Goal: Task Accomplishment & Management: Manage account settings

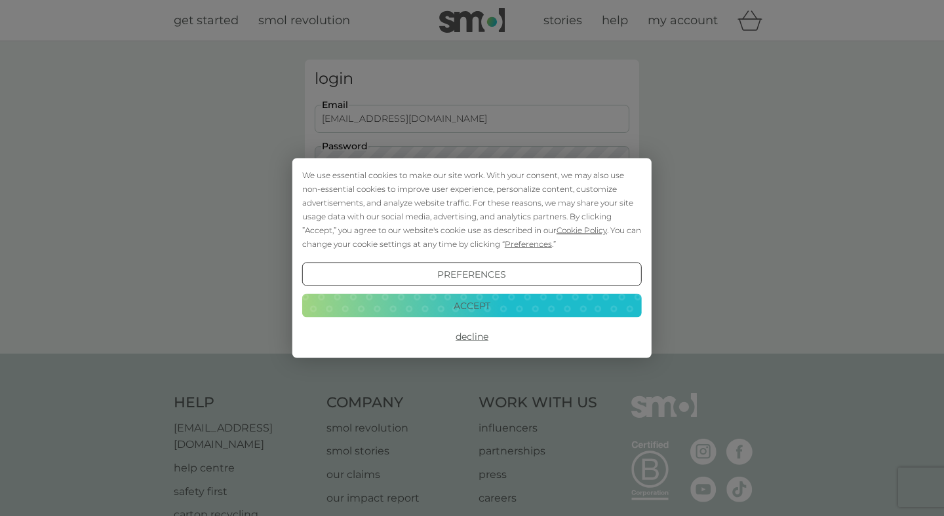
click at [383, 306] on button "Accept" at bounding box center [471, 306] width 339 height 24
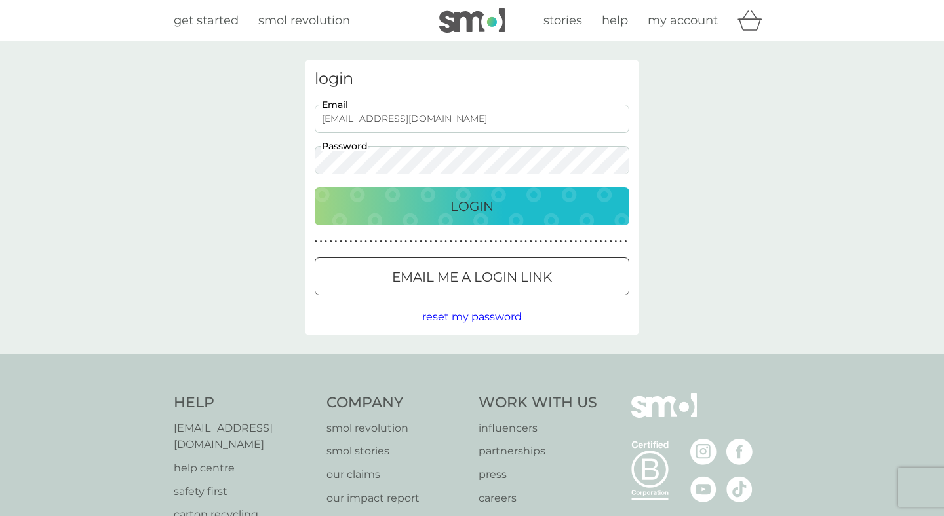
click at [433, 218] on button "Login" at bounding box center [472, 206] width 315 height 38
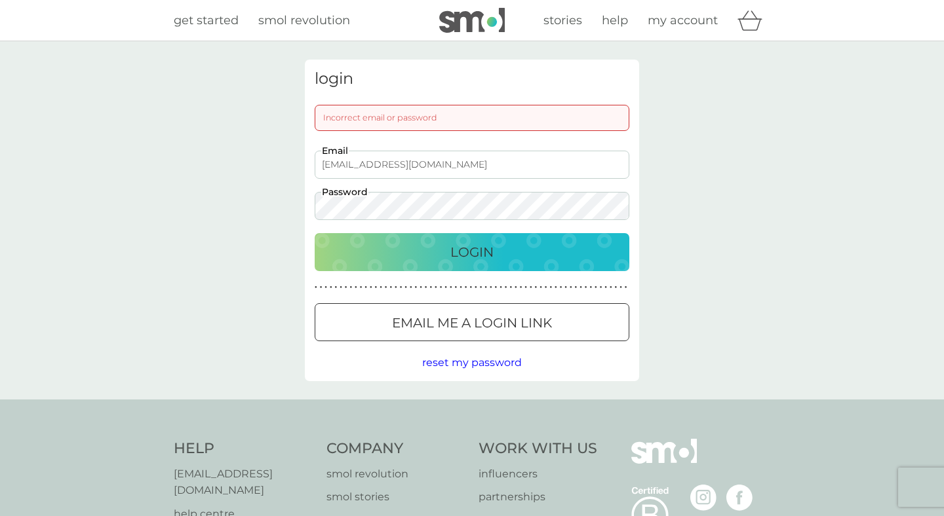
click at [429, 267] on button "Login" at bounding box center [472, 252] width 315 height 38
click at [439, 258] on div "Login" at bounding box center [472, 252] width 288 height 21
click at [439, 328] on p "Email me a login link" at bounding box center [472, 323] width 160 height 21
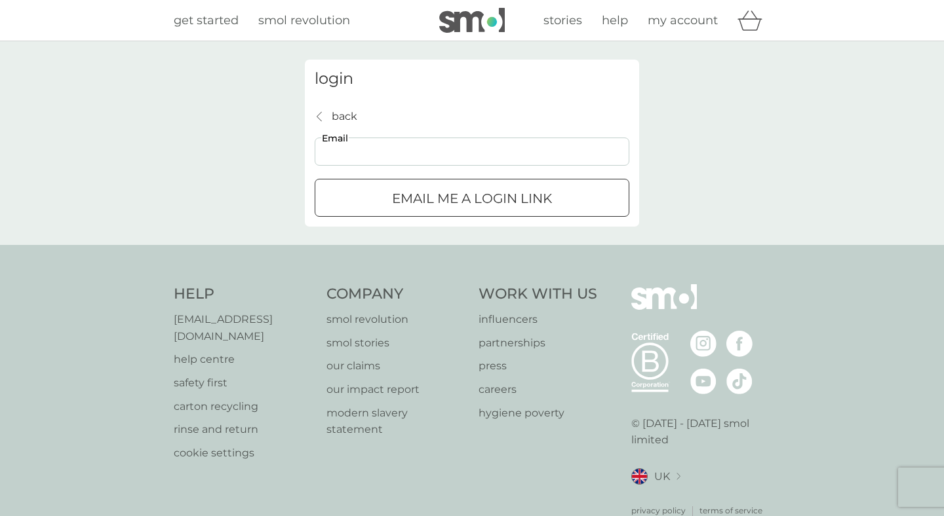
click at [410, 161] on input "Email" at bounding box center [472, 152] width 315 height 28
type input "carlyparkerharvey@live.co.uk"
click at [457, 199] on div "submit" at bounding box center [456, 198] width 8 height 8
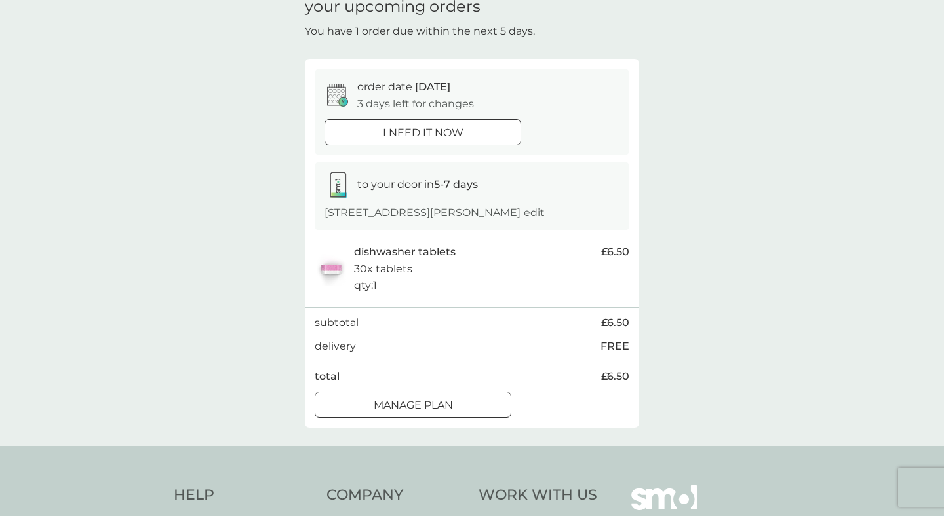
scroll to position [66, 0]
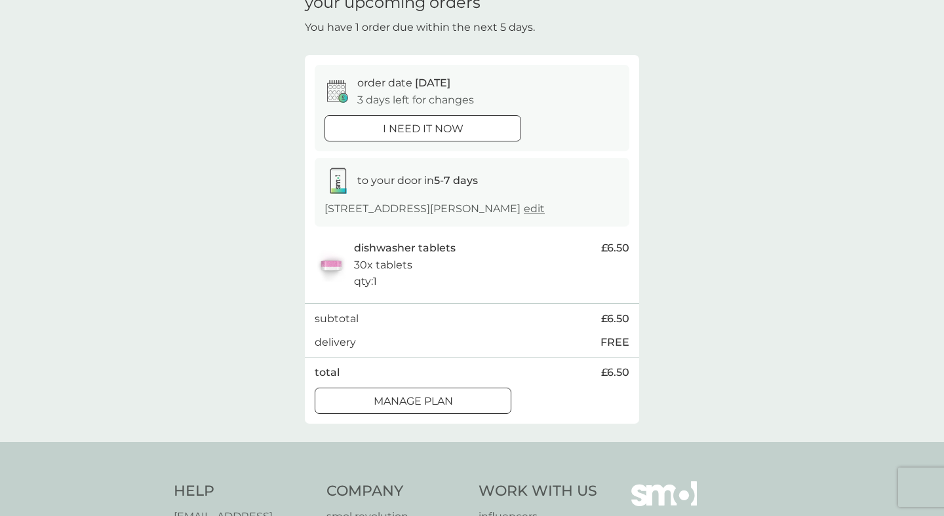
click at [421, 408] on div at bounding box center [412, 402] width 47 height 14
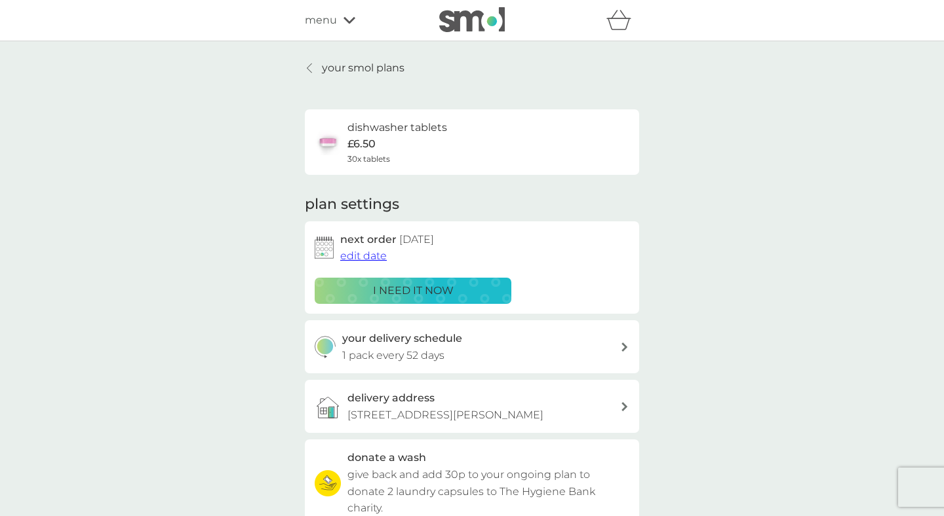
click at [363, 256] on span "edit date" at bounding box center [363, 256] width 47 height 12
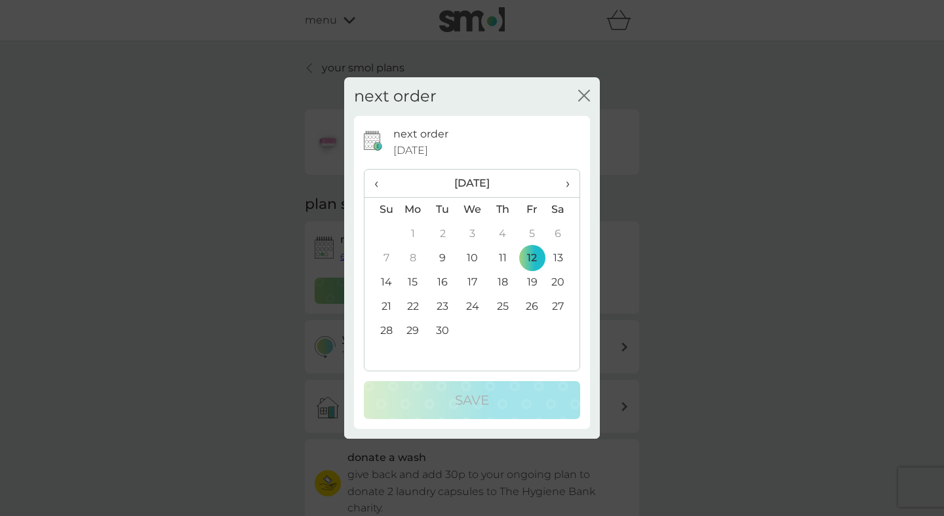
click at [565, 182] on span "›" at bounding box center [562, 184] width 13 height 28
click at [413, 307] on td "17" at bounding box center [413, 307] width 30 height 24
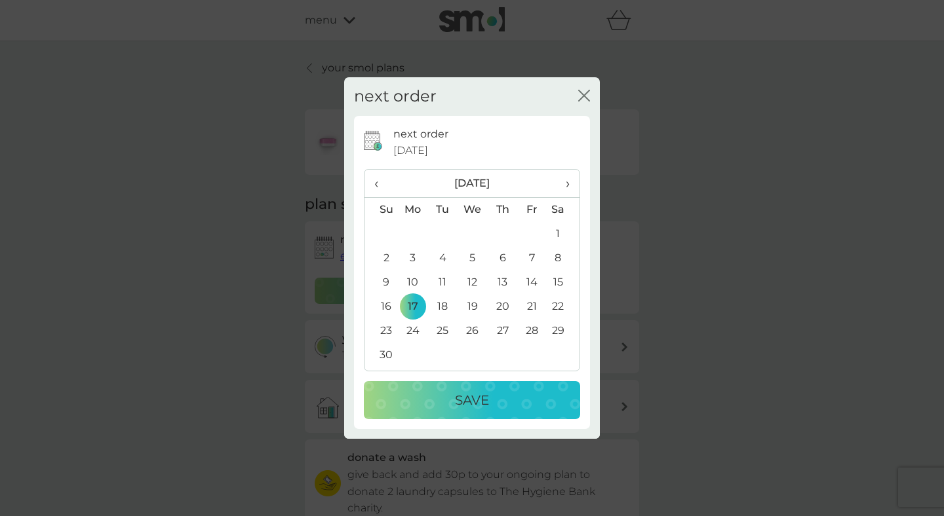
click at [455, 395] on p "Save" at bounding box center [472, 400] width 34 height 21
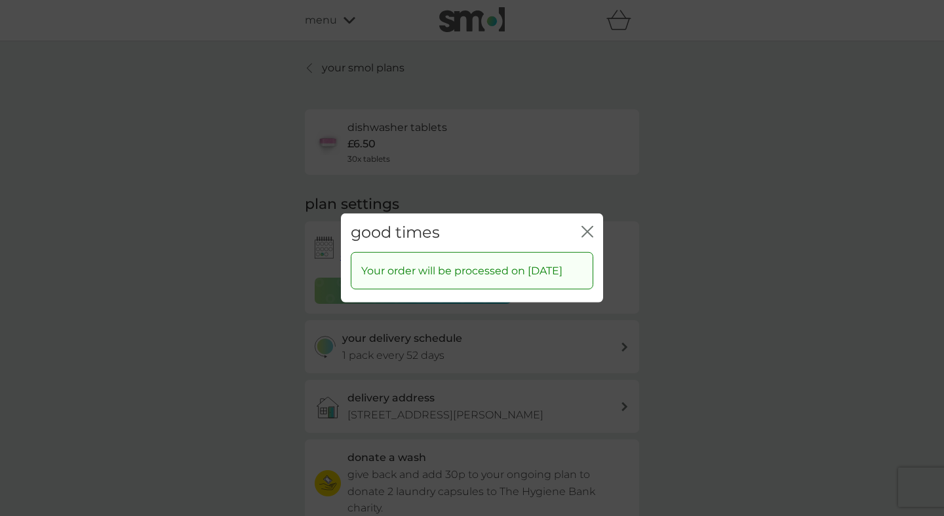
click at [585, 227] on icon "close" at bounding box center [584, 232] width 5 height 10
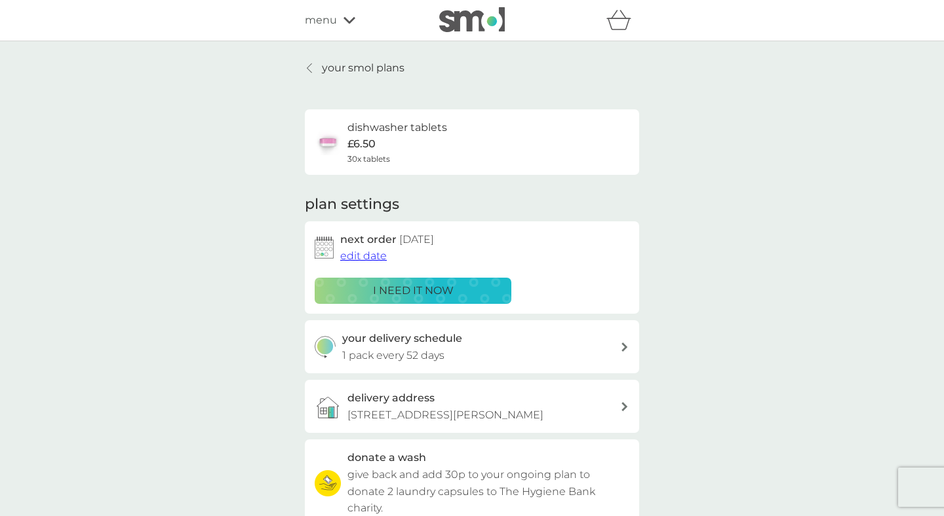
click at [395, 75] on p "your smol plans" at bounding box center [363, 68] width 83 height 17
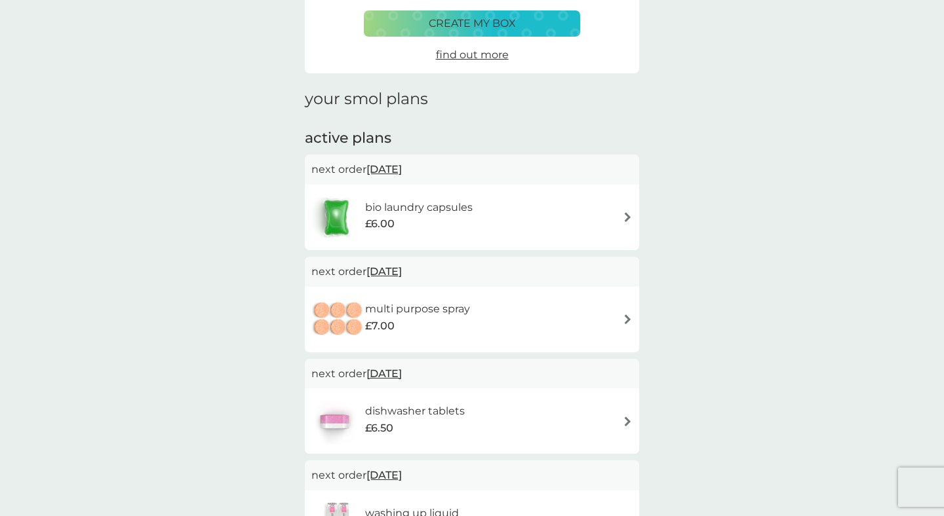
scroll to position [109, 0]
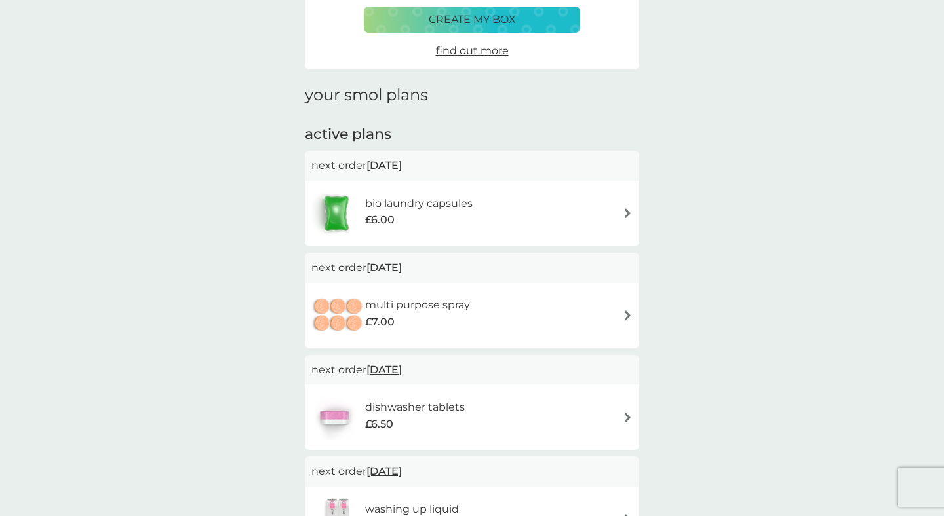
click at [402, 267] on span "[DATE]" at bounding box center [383, 268] width 35 height 26
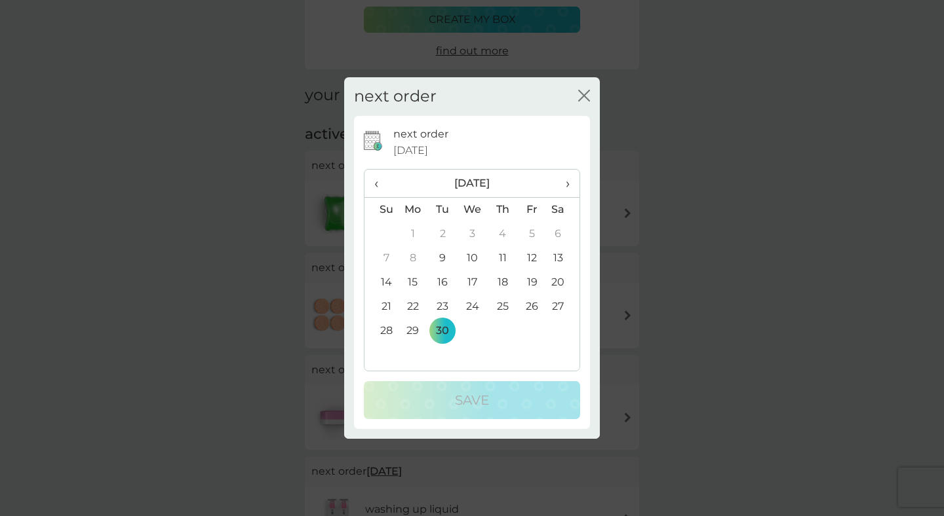
click at [570, 186] on th "›" at bounding box center [563, 184] width 33 height 28
click at [569, 191] on span "›" at bounding box center [562, 184] width 13 height 28
click at [474, 333] on td "31" at bounding box center [472, 331] width 30 height 24
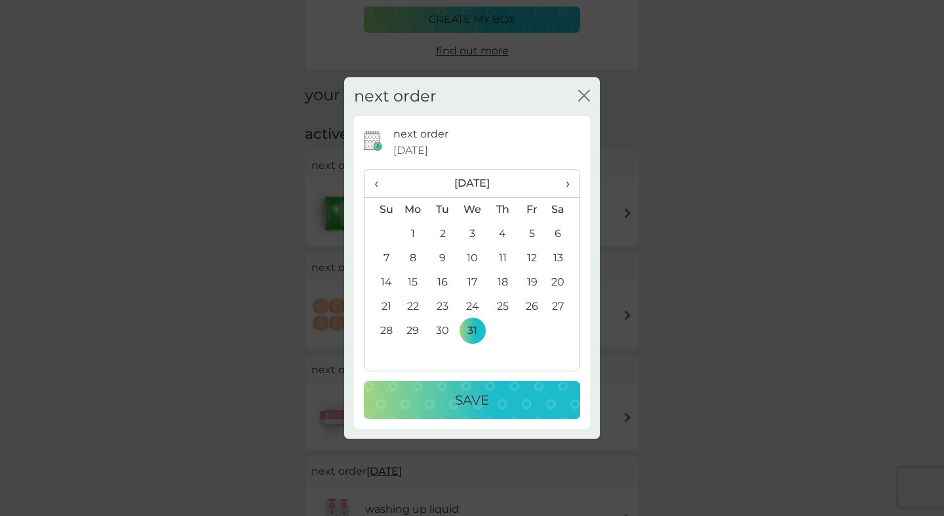
click at [470, 408] on p "Save" at bounding box center [472, 400] width 34 height 21
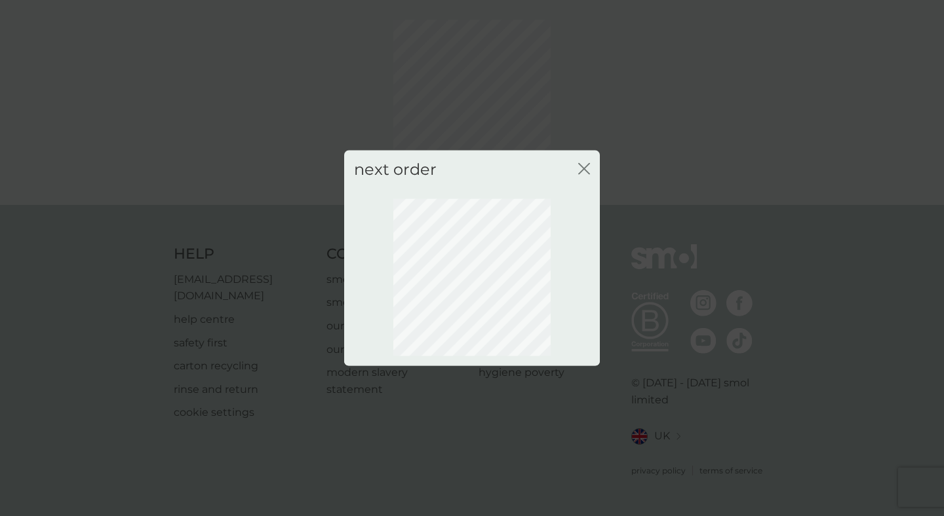
scroll to position [33, 0]
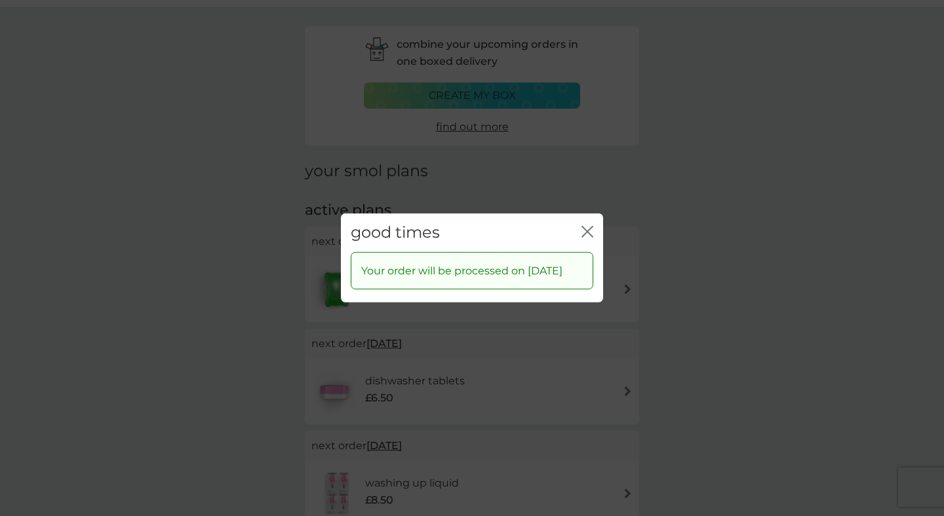
click at [584, 226] on icon "close" at bounding box center [587, 232] width 12 height 12
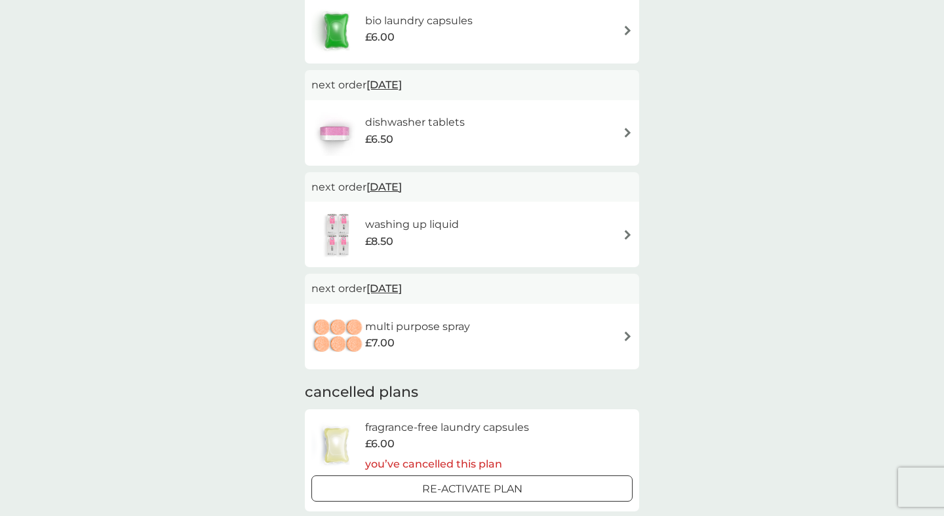
scroll to position [294, 0]
click at [402, 185] on span "[DATE]" at bounding box center [383, 185] width 35 height 26
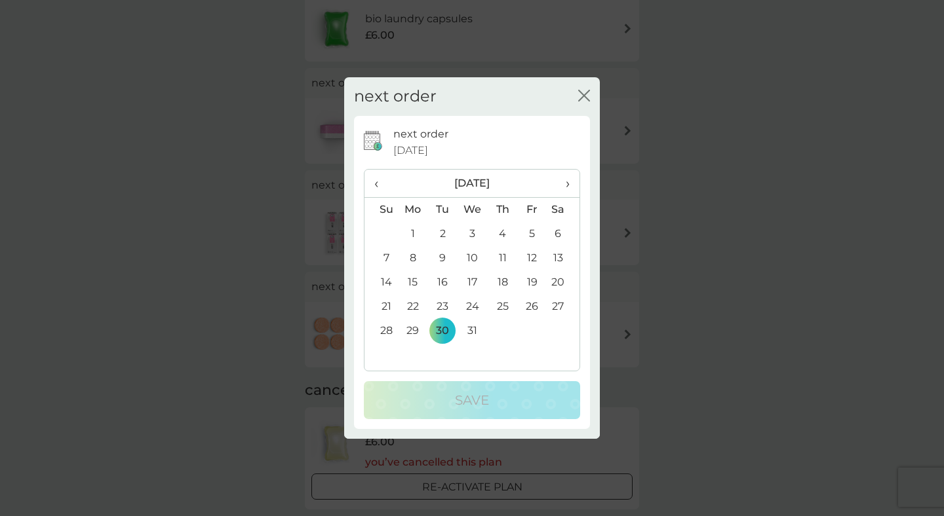
click at [565, 183] on span "›" at bounding box center [562, 184] width 13 height 28
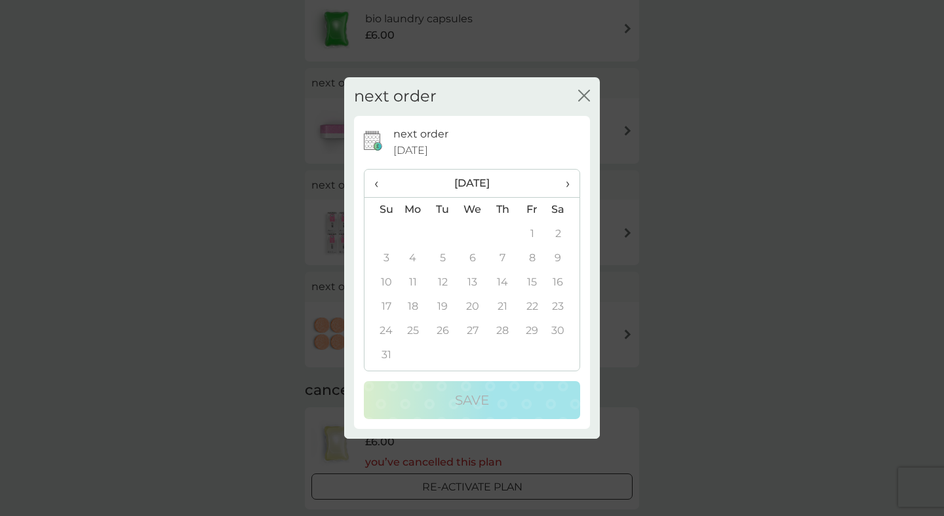
click at [377, 185] on span "‹" at bounding box center [381, 184] width 14 height 28
click at [438, 357] on td "31" at bounding box center [442, 355] width 29 height 24
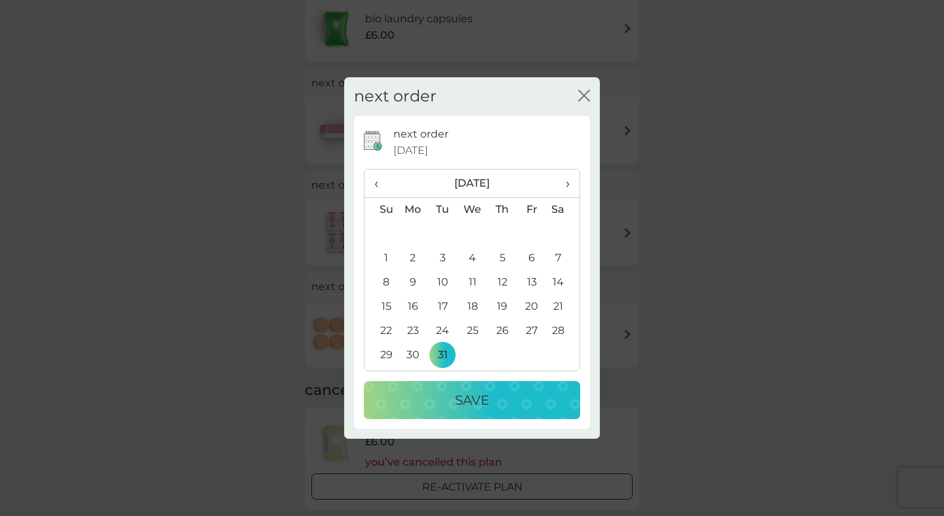
click at [457, 400] on p "Save" at bounding box center [472, 400] width 34 height 21
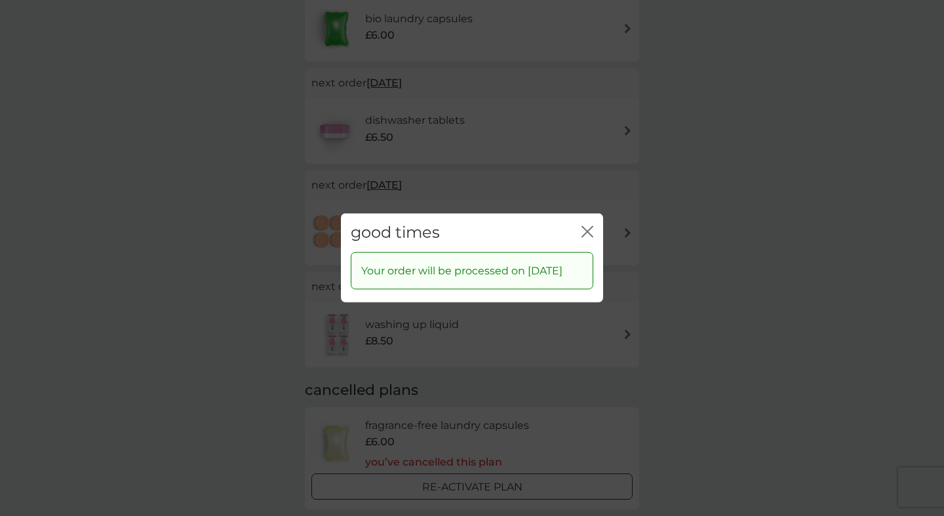
scroll to position [33, 0]
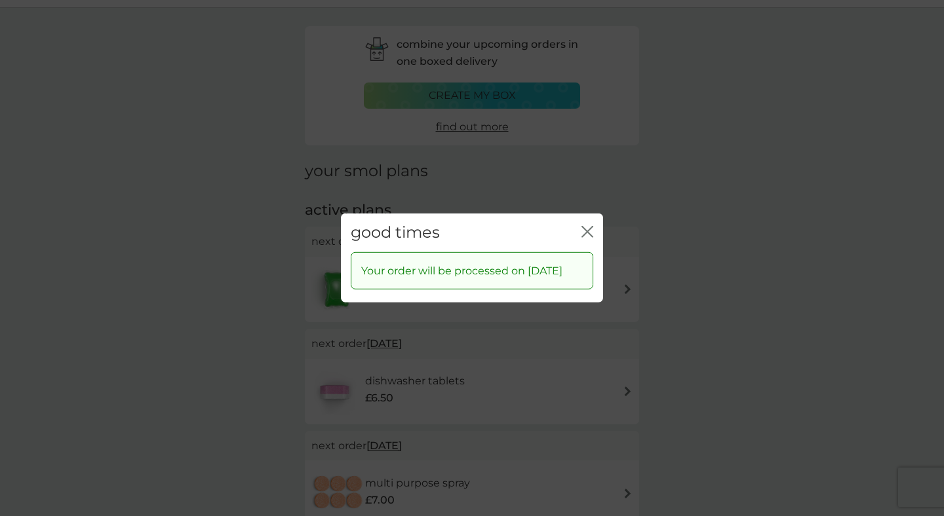
click at [588, 226] on icon "close" at bounding box center [587, 232] width 12 height 12
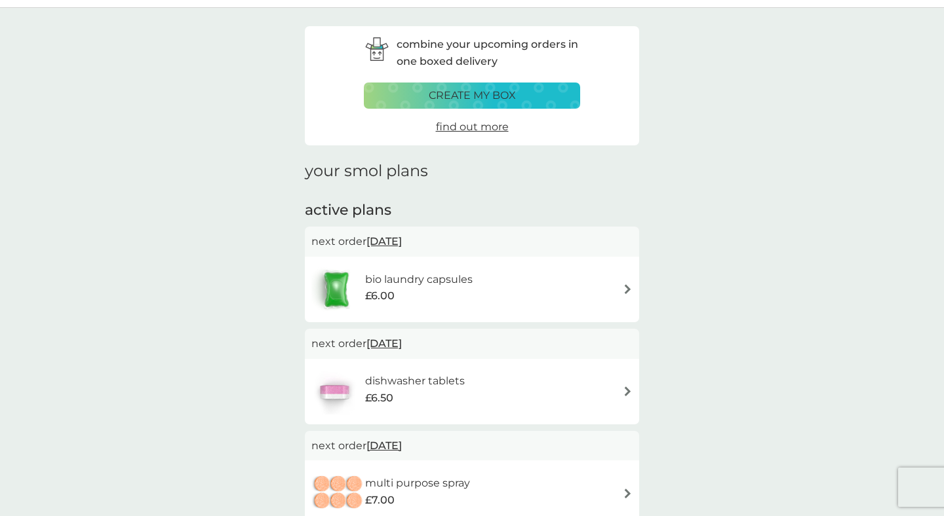
click at [402, 241] on span "[DATE]" at bounding box center [383, 242] width 35 height 26
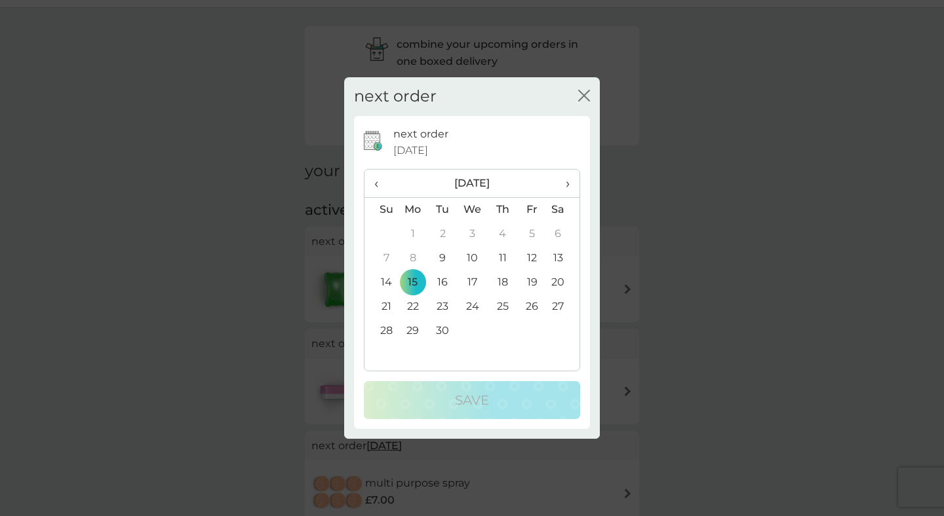
click at [567, 182] on span "›" at bounding box center [562, 184] width 13 height 28
click at [406, 262] on td "3" at bounding box center [413, 258] width 30 height 24
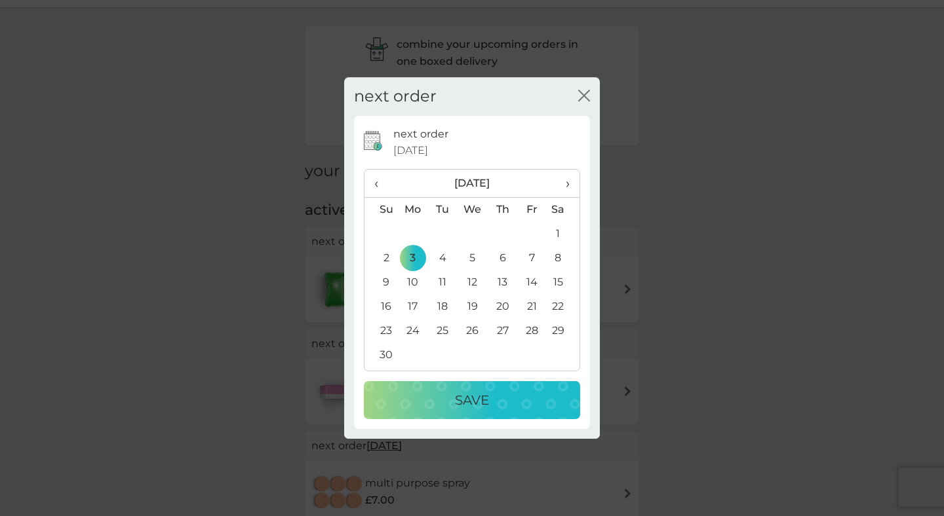
click at [473, 406] on p "Save" at bounding box center [472, 400] width 34 height 21
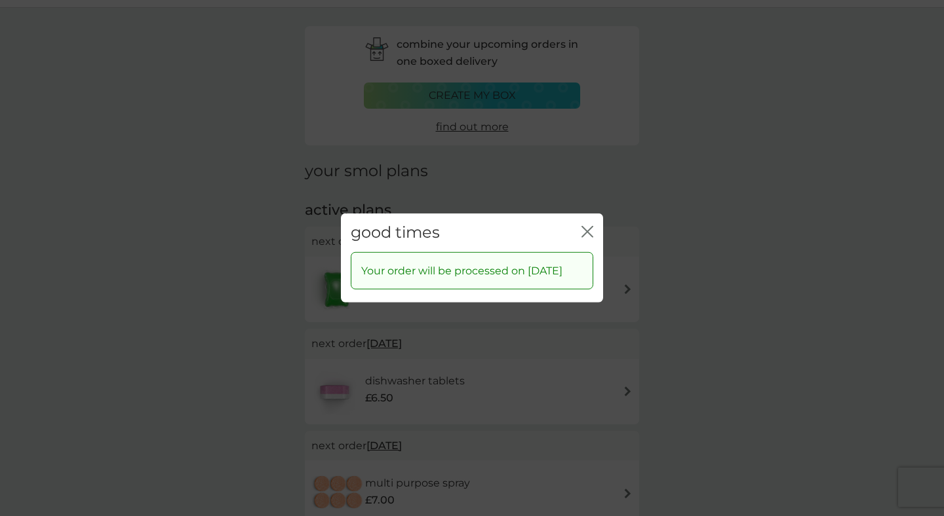
click at [580, 222] on div "good times close" at bounding box center [472, 233] width 262 height 39
click at [589, 226] on icon "close" at bounding box center [587, 232] width 12 height 12
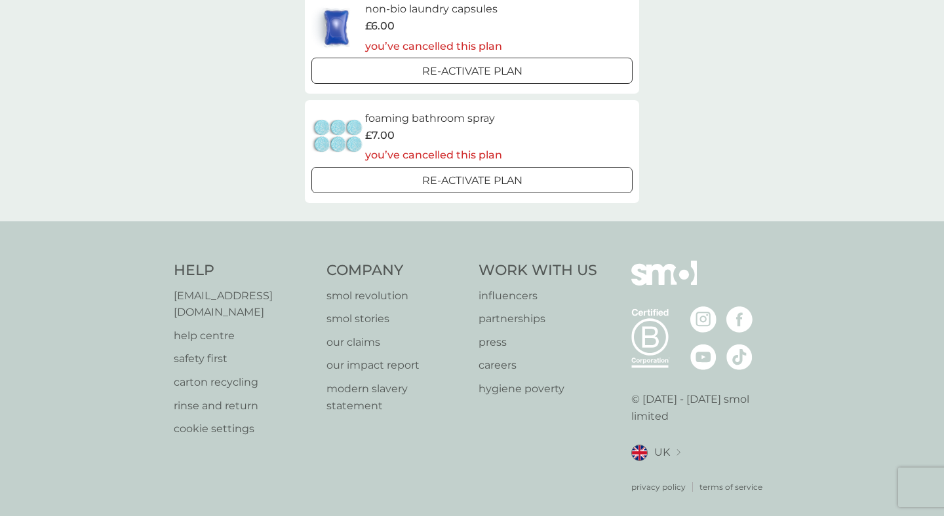
scroll to position [0, 0]
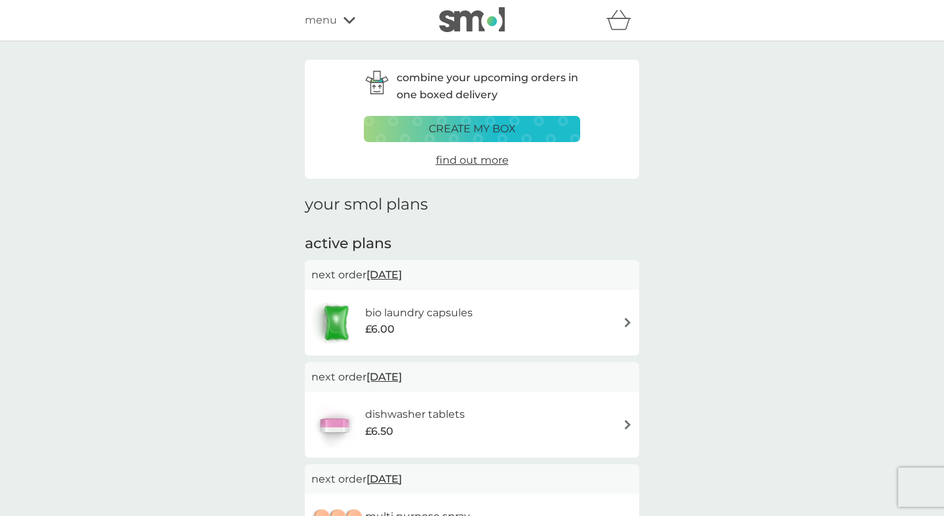
click at [339, 26] on div "menu" at bounding box center [360, 20] width 111 height 17
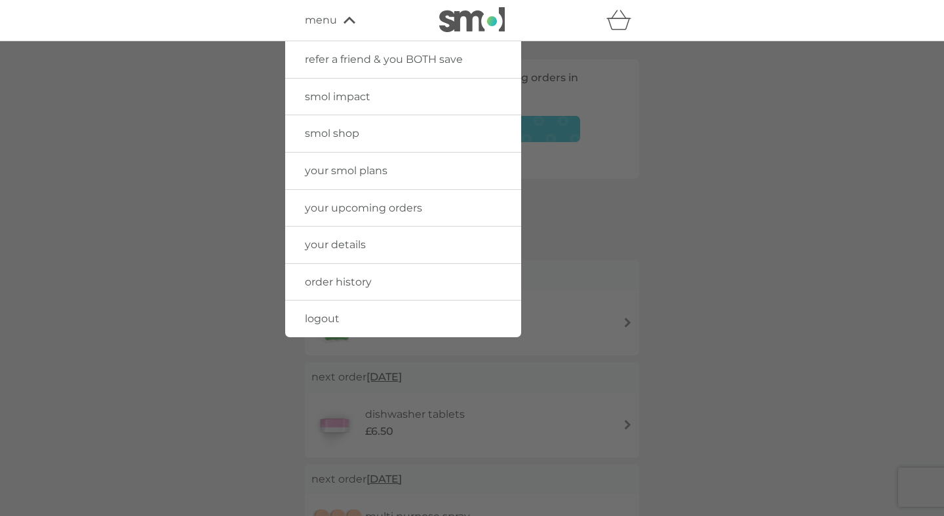
click at [351, 128] on span "smol shop" at bounding box center [332, 133] width 54 height 12
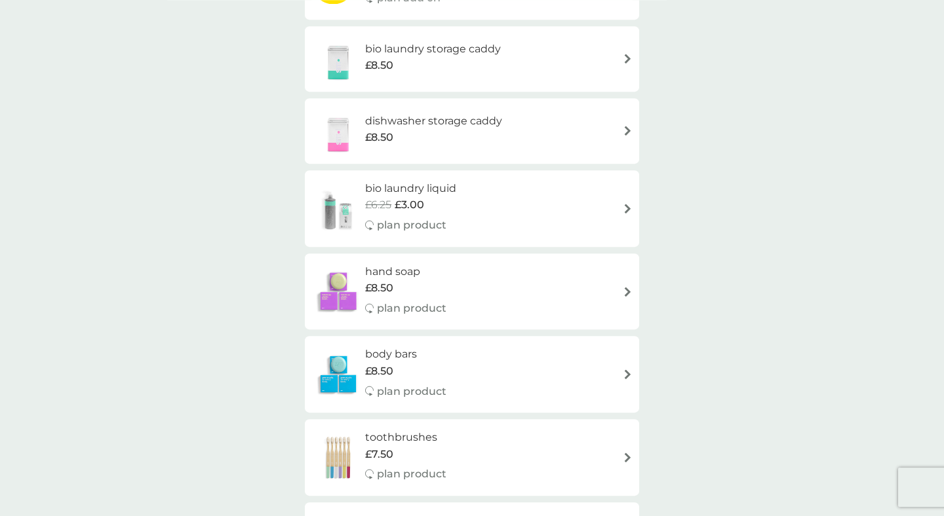
scroll to position [609, 0]
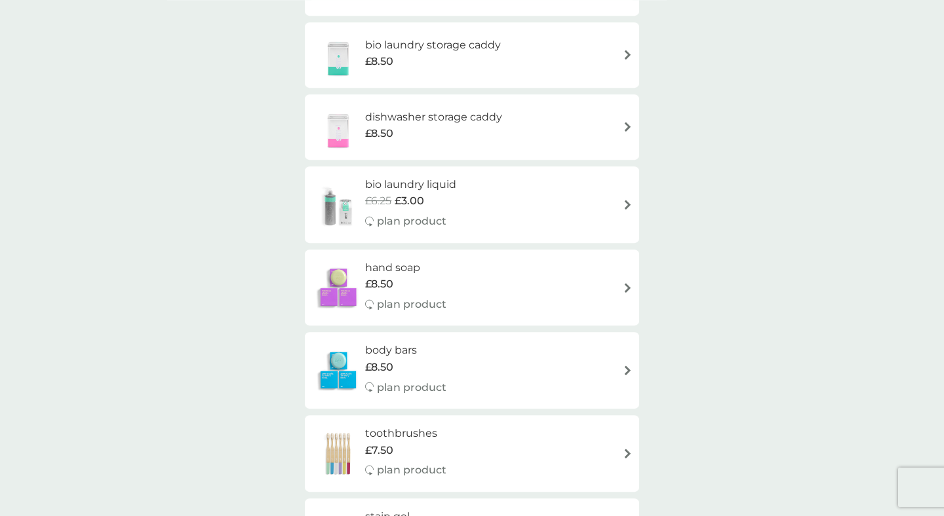
click at [343, 117] on img at bounding box center [338, 127] width 54 height 46
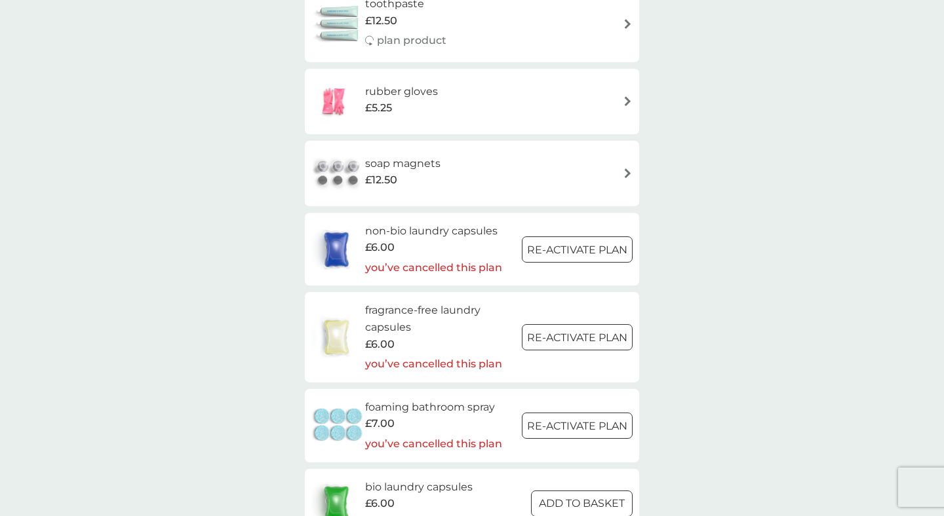
scroll to position [1623, 0]
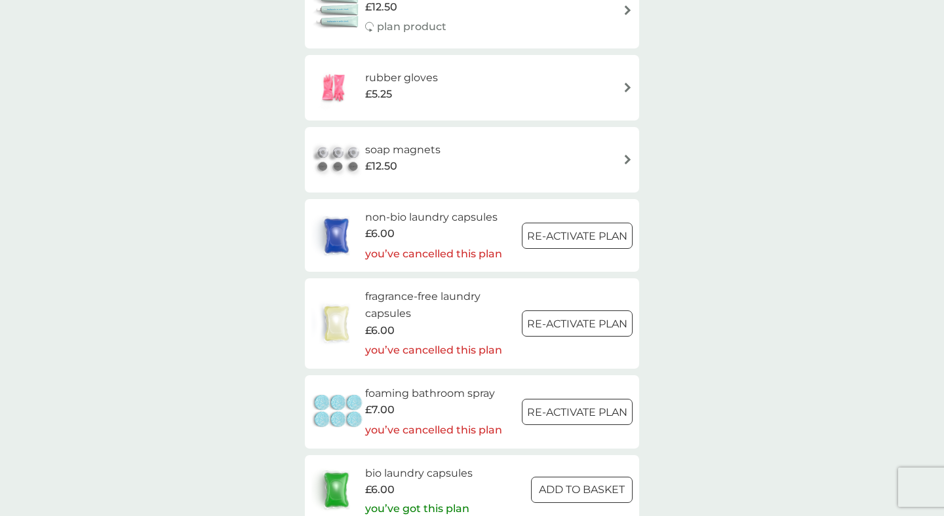
click at [341, 164] on img at bounding box center [338, 160] width 54 height 46
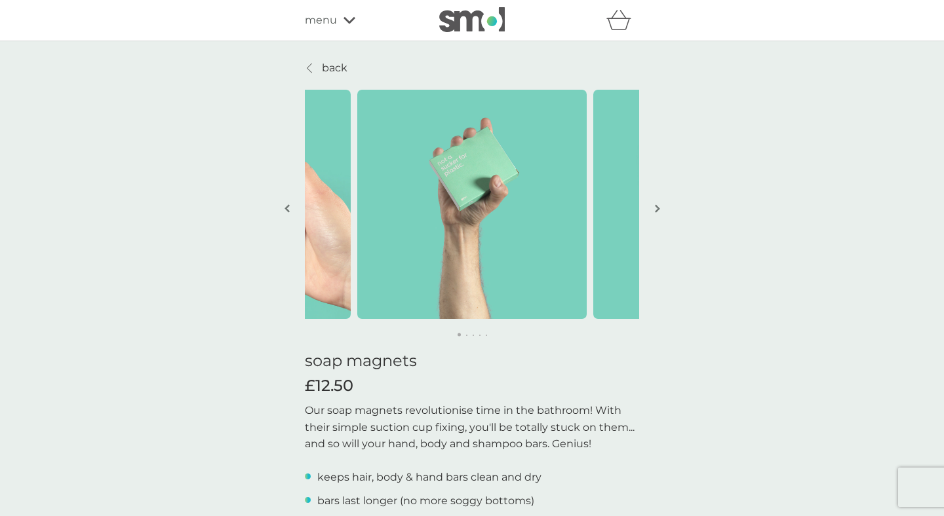
click at [657, 210] on img "button" at bounding box center [657, 209] width 5 height 10
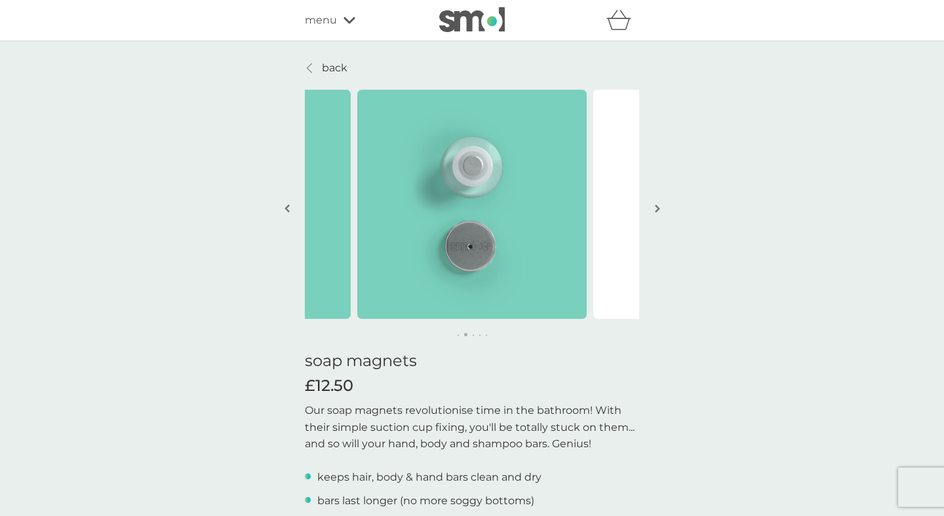
click at [657, 210] on img "button" at bounding box center [657, 209] width 5 height 10
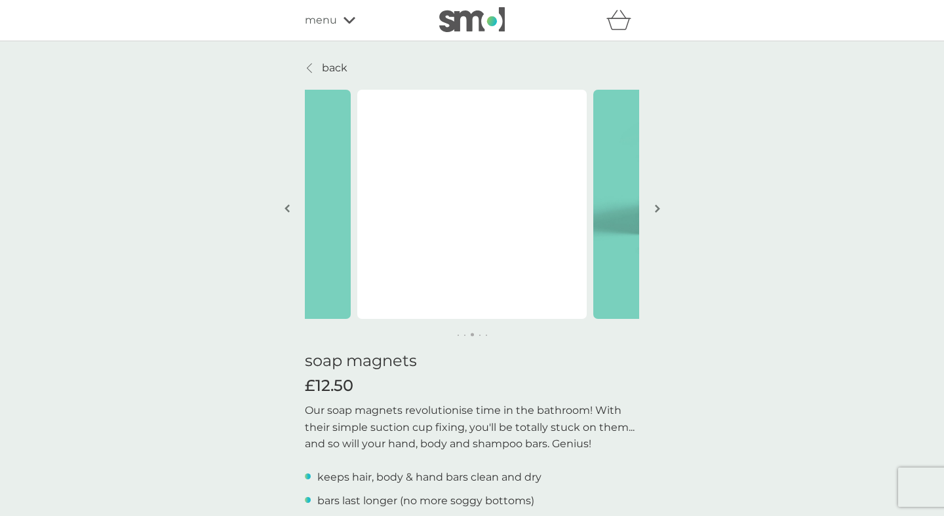
click at [657, 210] on img "button" at bounding box center [657, 209] width 5 height 10
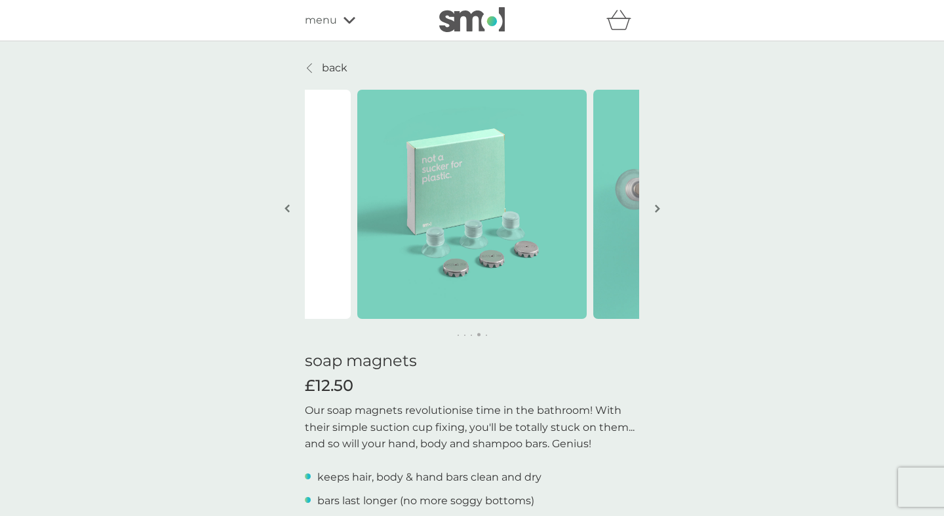
click at [657, 210] on img "button" at bounding box center [657, 209] width 5 height 10
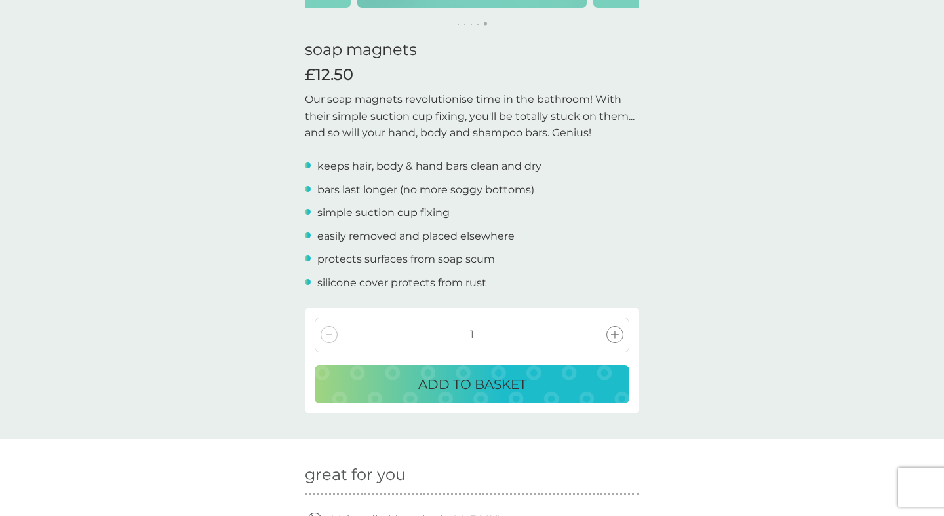
scroll to position [320, 0]
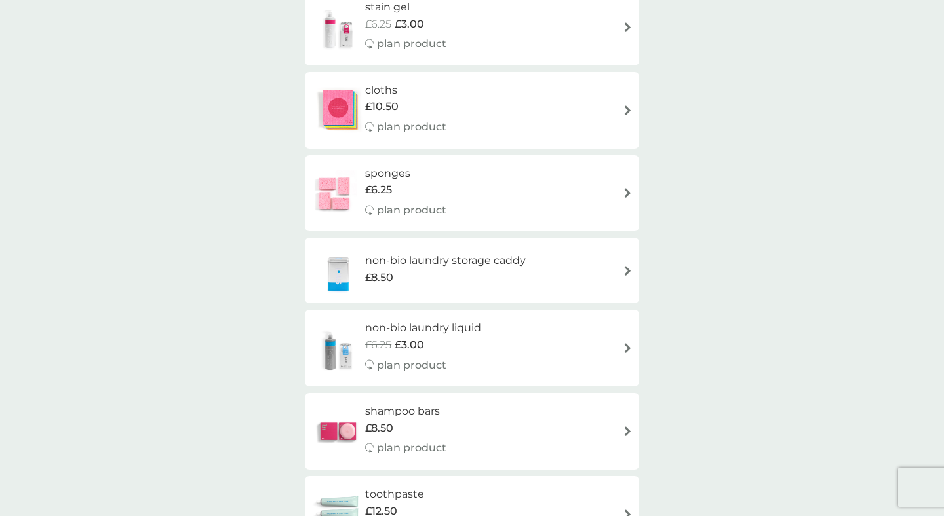
scroll to position [1106, 0]
